Goal: Check status: Check status

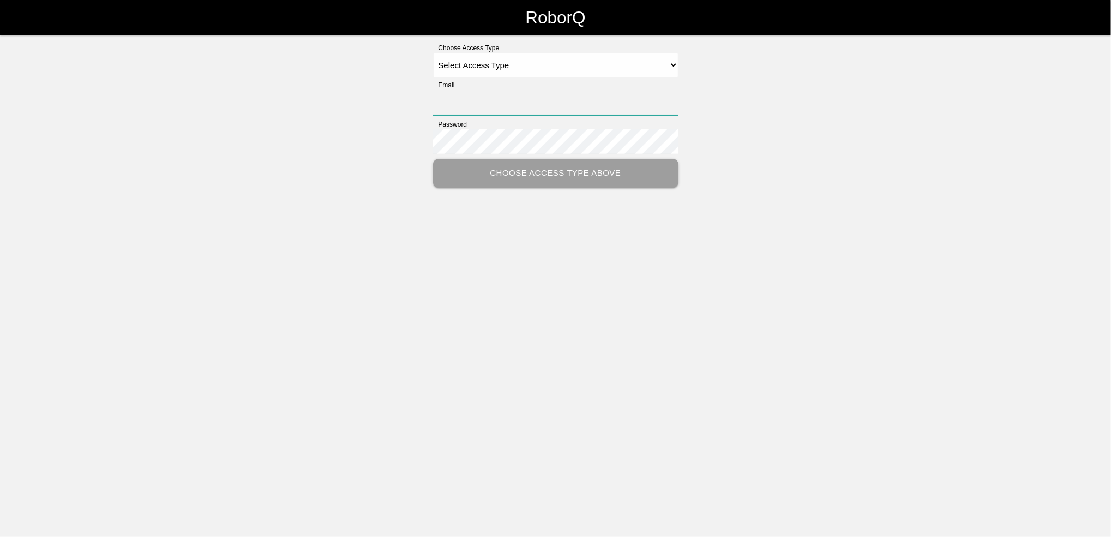
type input "[EMAIL_ADDRESS][PERSON_NAME][PERSON_NAME][DOMAIN_NAME]"
click at [667, 61] on select "Select Access Type Admin Customer Supervisor Worker" at bounding box center [555, 65] width 245 height 25
select select "Customer"
click at [433, 53] on select "Select Access Type Admin Customer Supervisor Worker" at bounding box center [555, 65] width 245 height 25
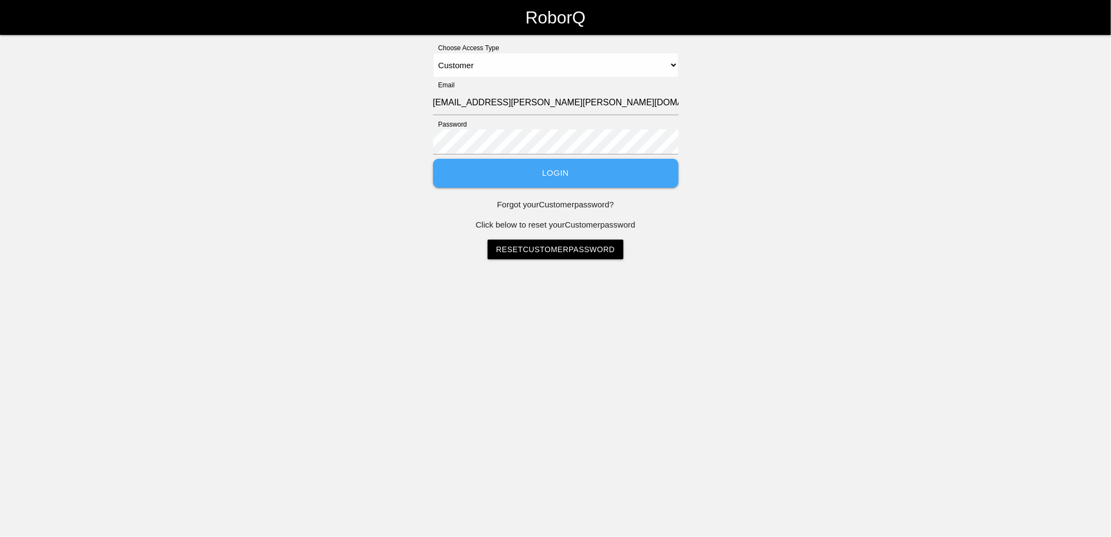
click at [549, 175] on button "Login" at bounding box center [555, 173] width 245 height 29
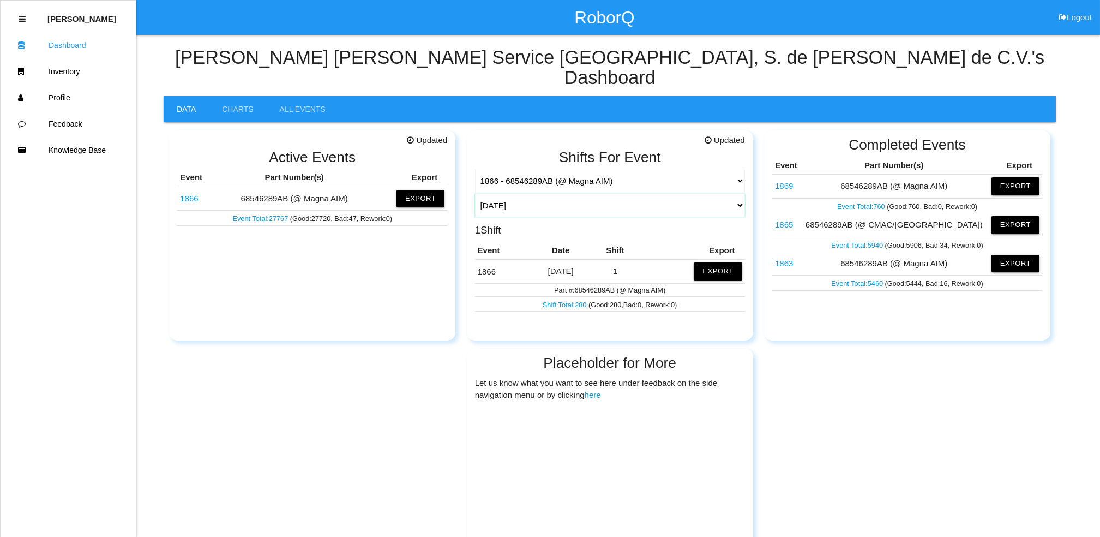
click at [736, 193] on select "[DATE] [DATE] Range Last 7 days (09/05-09/12) Last 30 days (08/13-09/12) Last 6…" at bounding box center [610, 205] width 270 height 25
click at [475, 193] on select "[DATE] [DATE] Range Last 7 days (09/05-09/12) Last 30 days (08/13-09/12) Last 6…" at bounding box center [610, 205] width 270 height 25
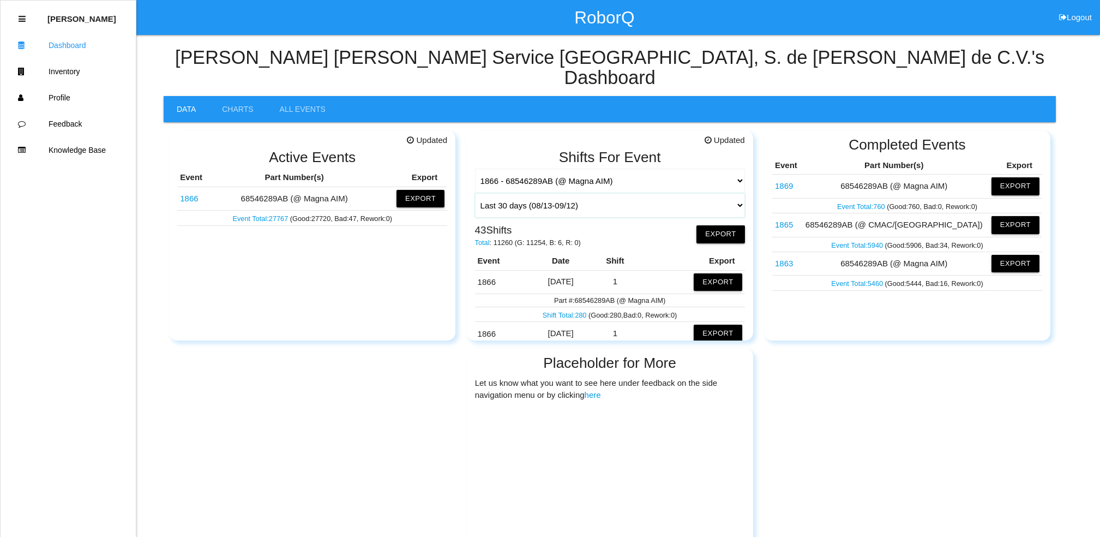
drag, startPoint x: 726, startPoint y: 184, endPoint x: 719, endPoint y: 189, distance: 8.2
click at [726, 193] on select "[DATE] [DATE] Range Last 7 days (09/05-09/12) Last 30 days (08/13-09/12) Last 6…" at bounding box center [610, 205] width 270 height 25
click at [475, 193] on select "[DATE] [DATE] Range Last 7 days (09/05-09/12) Last 30 days (08/13-09/12) Last 6…" at bounding box center [610, 205] width 270 height 25
select select "60"
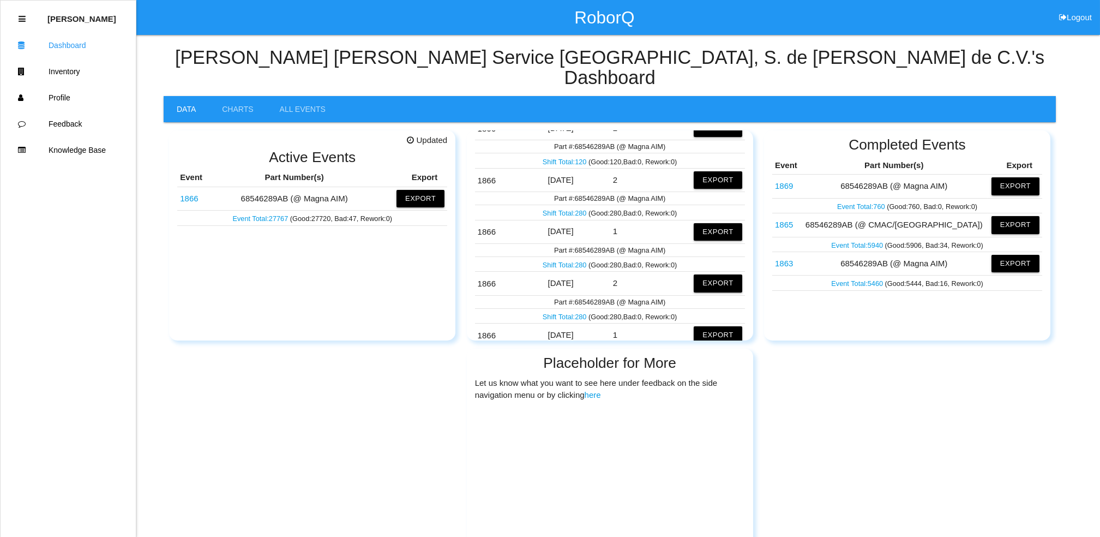
scroll to position [1454, 0]
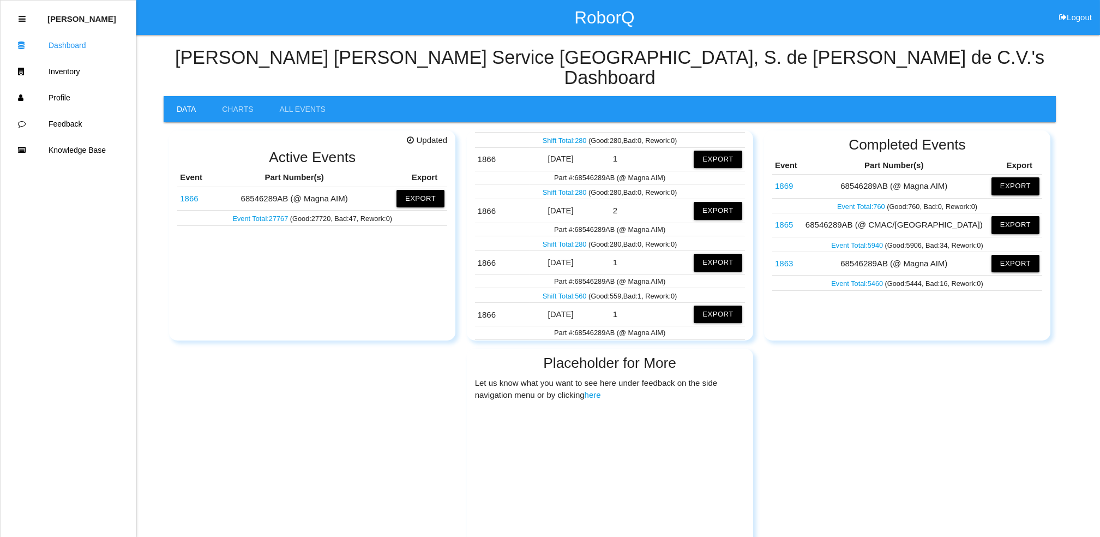
click at [557, 292] on link "Shift Total: 560" at bounding box center [566, 296] width 46 height 8
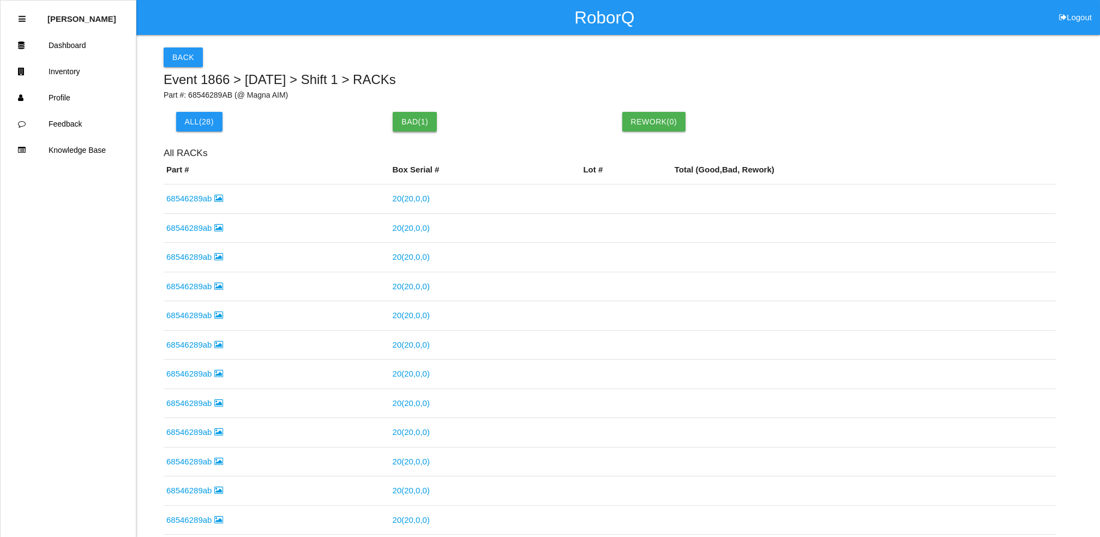
click at [412, 121] on button "Bad ( 1 )" at bounding box center [415, 122] width 44 height 20
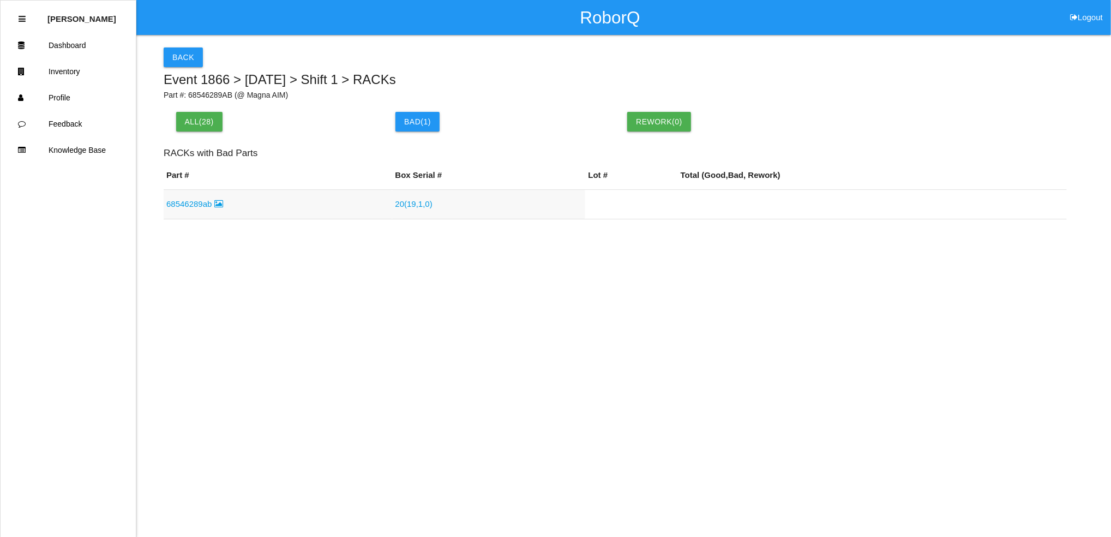
click at [401, 199] on link "20 ( 19 , 1 , 0 )" at bounding box center [413, 203] width 37 height 9
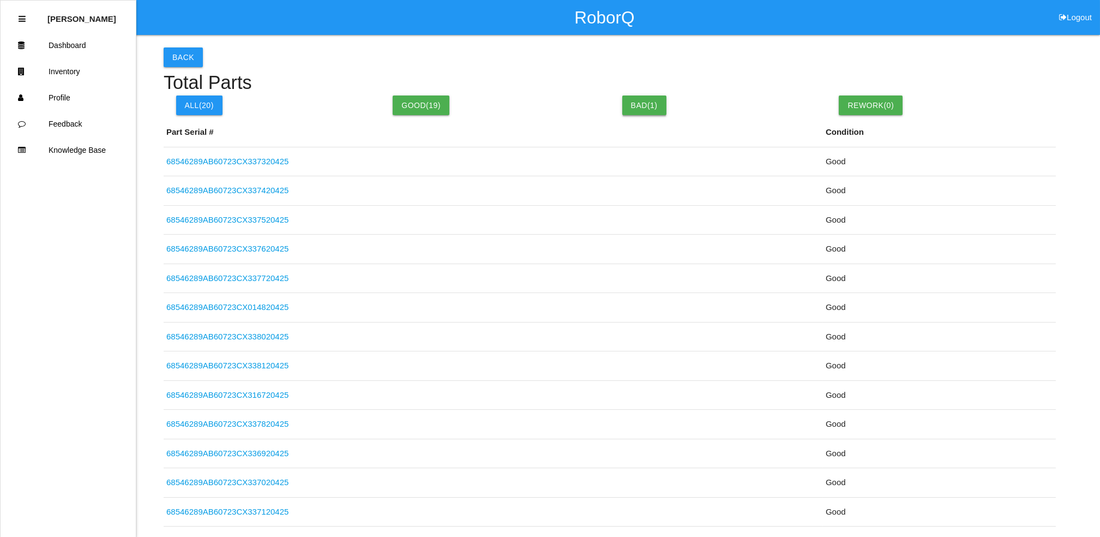
click at [649, 101] on button "Bad( 1 )" at bounding box center [644, 105] width 44 height 20
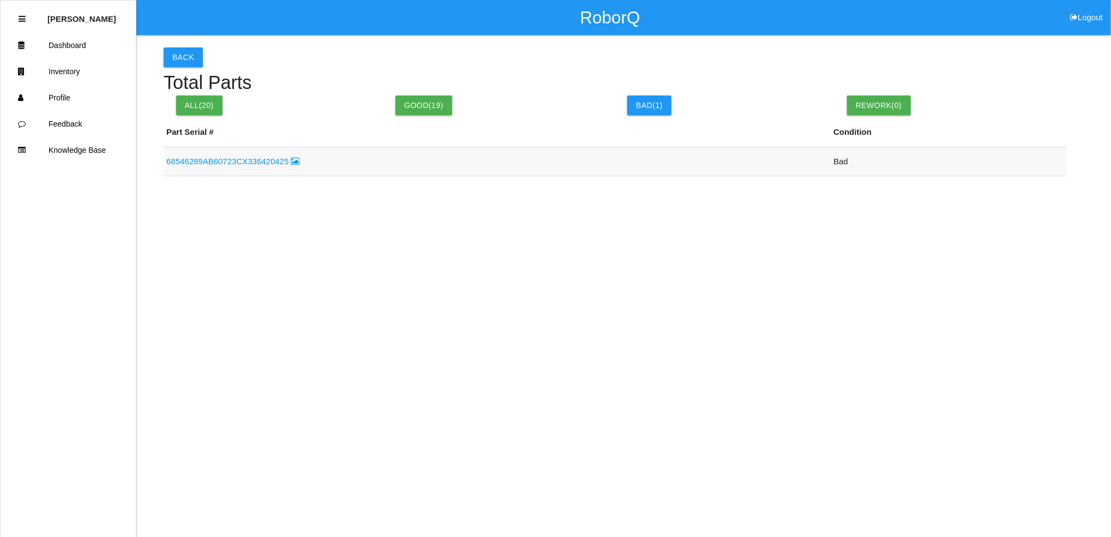
click at [257, 159] on link "68546289AB60723CX336420425" at bounding box center [233, 161] width 134 height 9
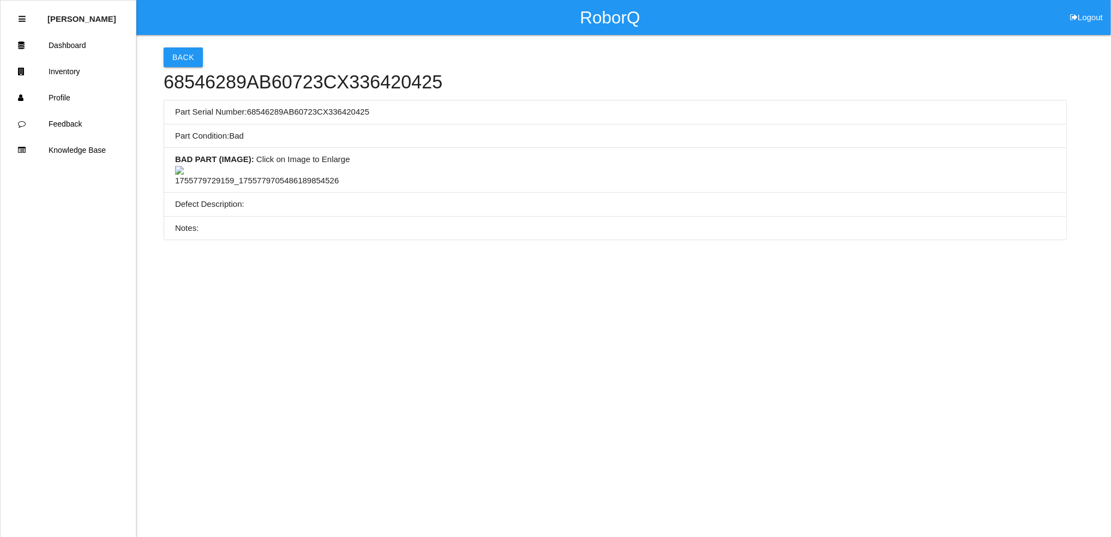
click at [254, 187] on img at bounding box center [257, 176] width 164 height 21
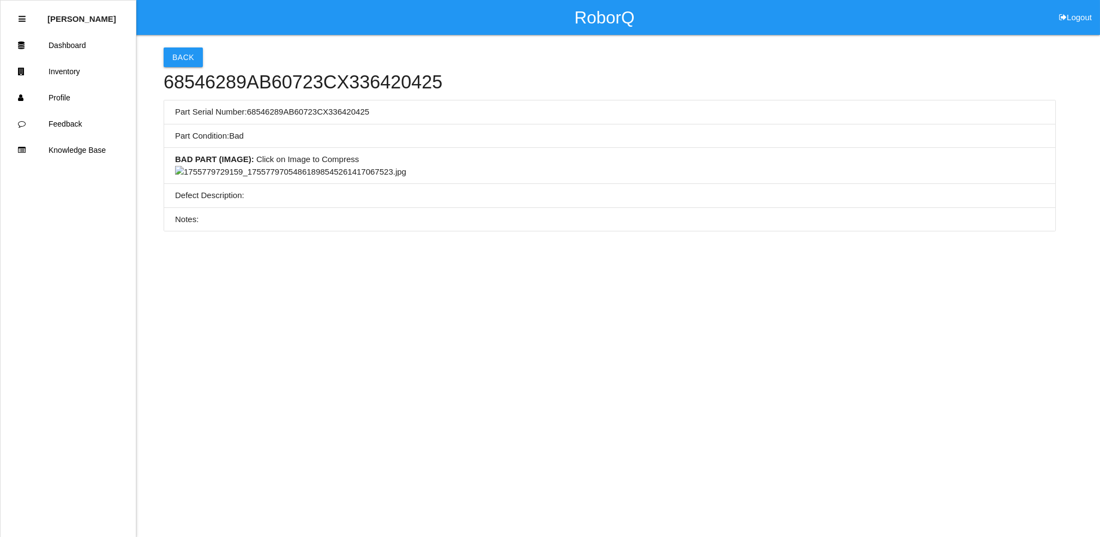
scroll to position [363, 0]
